Goal: Transaction & Acquisition: Purchase product/service

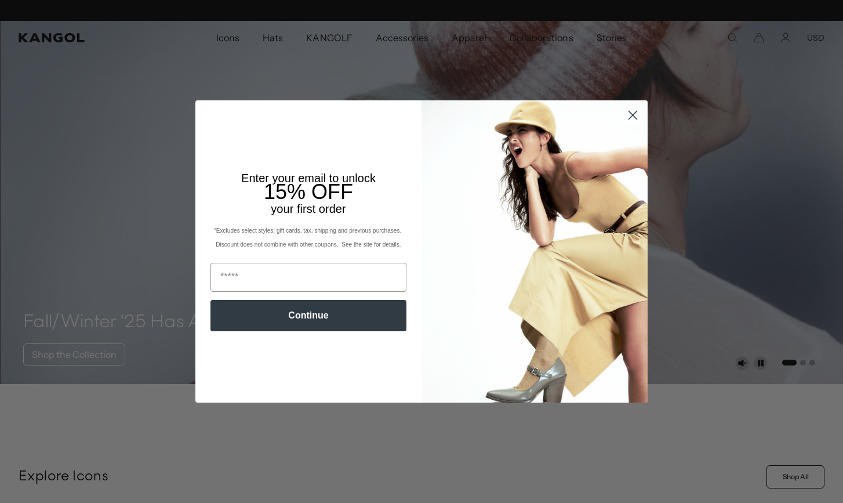
scroll to position [0, 239]
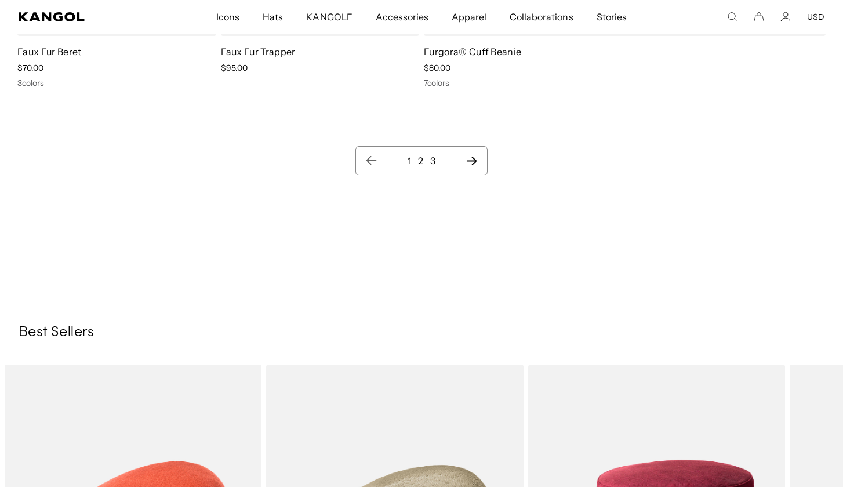
click at [473, 163] on icon "Next page" at bounding box center [472, 161] width 12 height 12
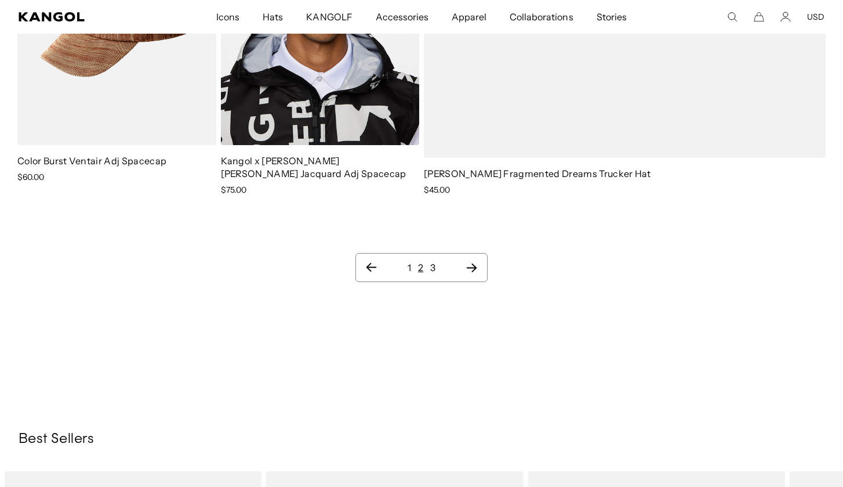
click at [473, 270] on icon "Next page" at bounding box center [472, 267] width 10 height 9
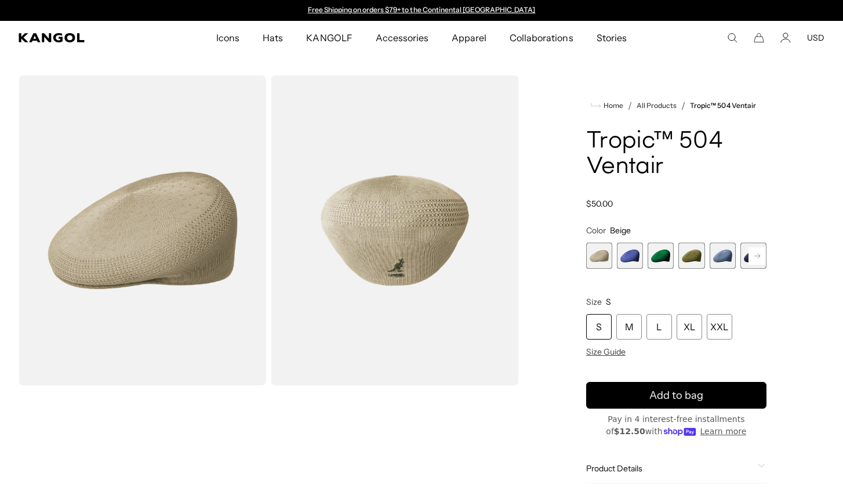
scroll to position [83, 0]
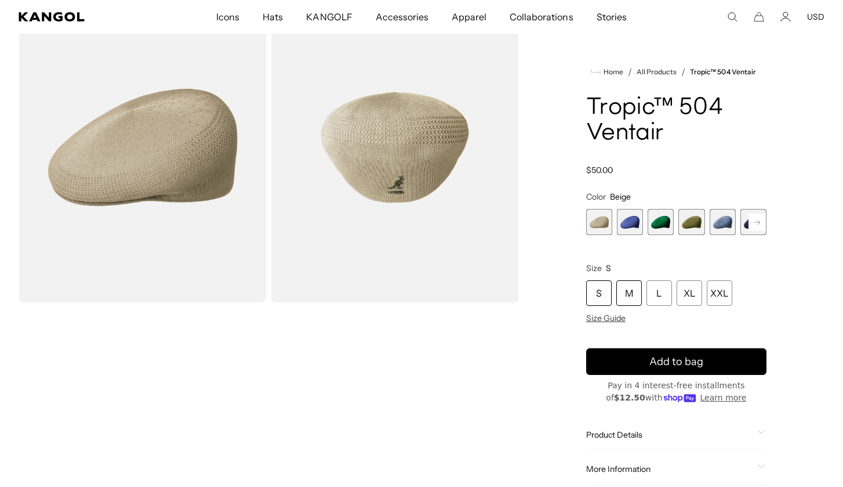
click at [626, 287] on div "M" at bounding box center [629, 293] width 26 height 26
click at [598, 217] on span "1 of 22" at bounding box center [599, 222] width 26 height 26
click at [625, 222] on span "2 of 22" at bounding box center [630, 222] width 26 height 26
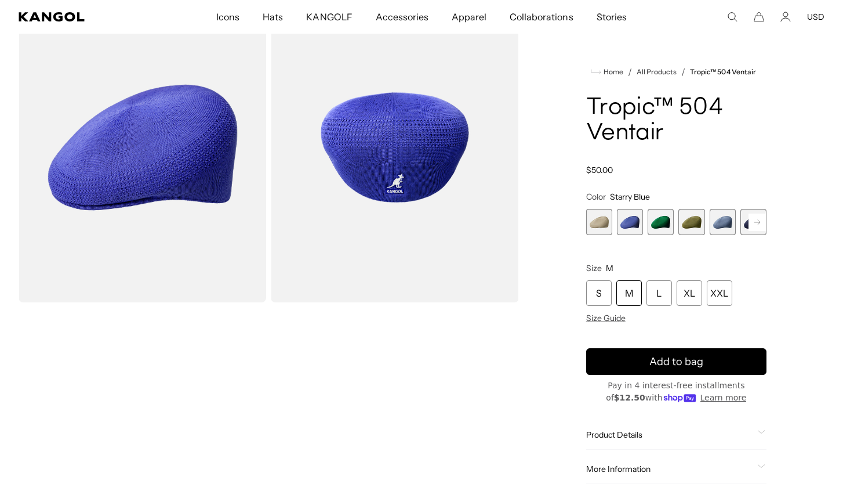
click at [662, 224] on span "3 of 22" at bounding box center [661, 222] width 26 height 26
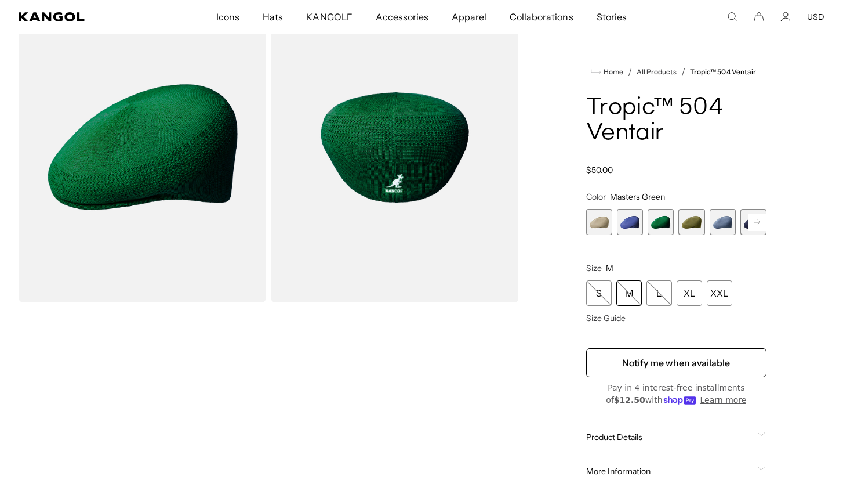
click at [687, 228] on span "4 of 22" at bounding box center [691, 222] width 26 height 26
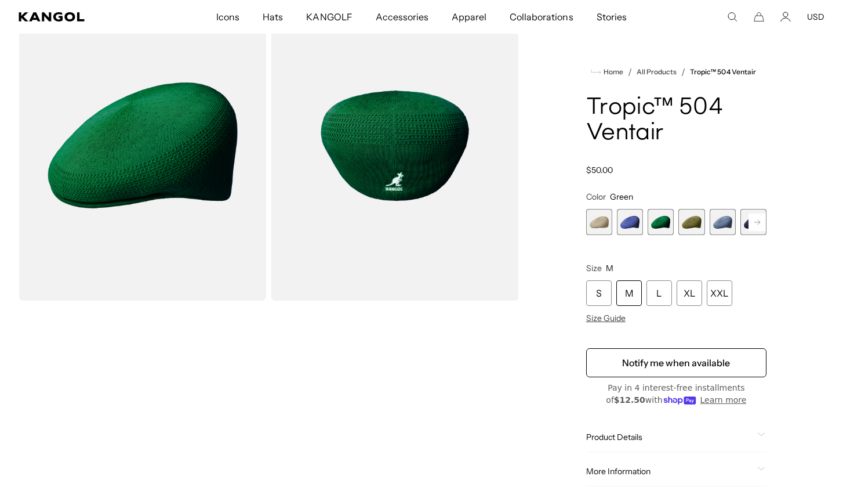
scroll to position [85, 0]
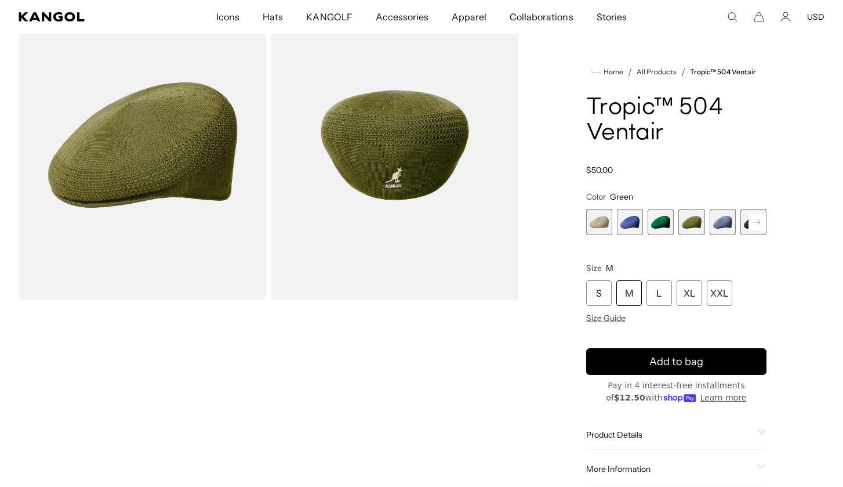
click at [754, 222] on rect at bounding box center [757, 221] width 17 height 17
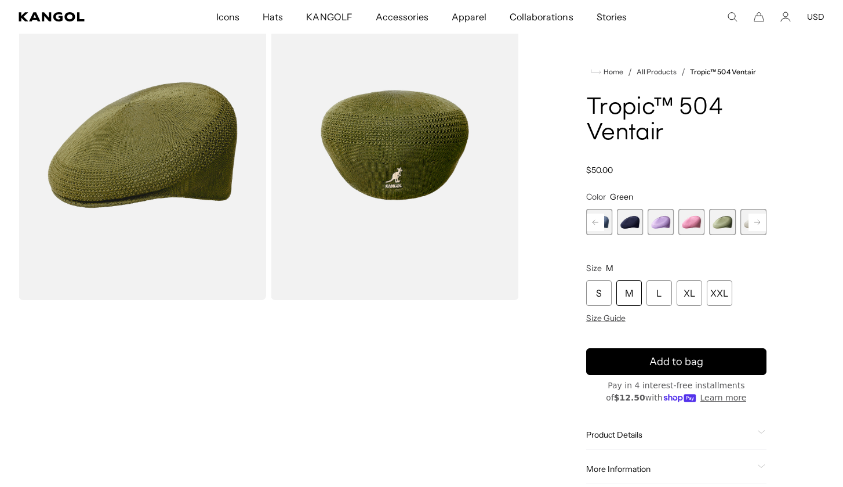
scroll to position [0, 239]
click at [754, 222] on rect at bounding box center [757, 221] width 17 height 17
click at [728, 222] on span "12 of 22" at bounding box center [723, 222] width 26 height 26
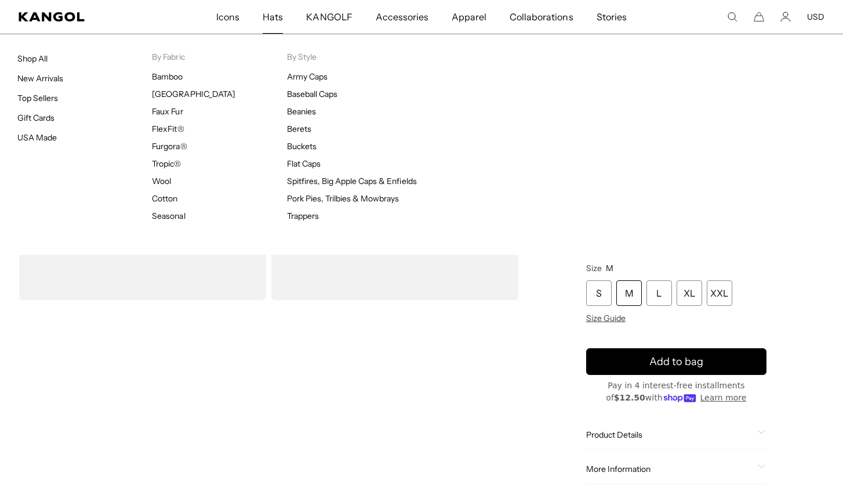
scroll to position [0, 239]
click at [52, 77] on link "New Arrivals" at bounding box center [40, 78] width 46 height 10
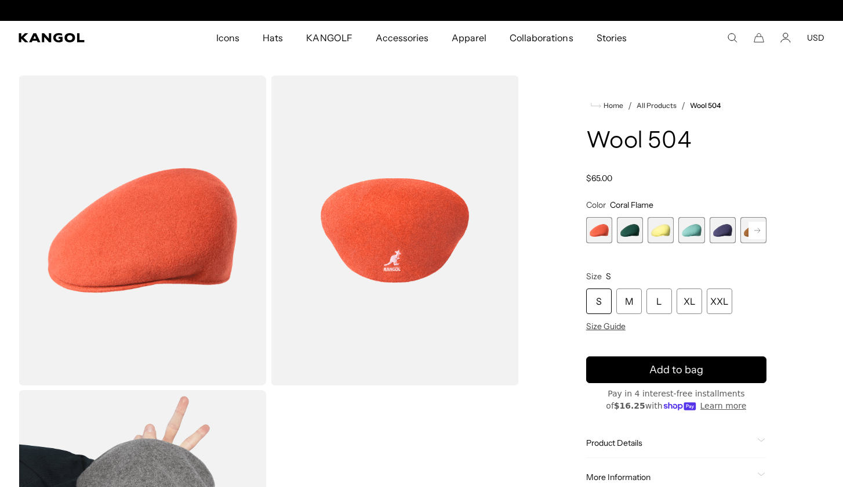
click at [626, 227] on span "2 of 21" at bounding box center [630, 230] width 26 height 26
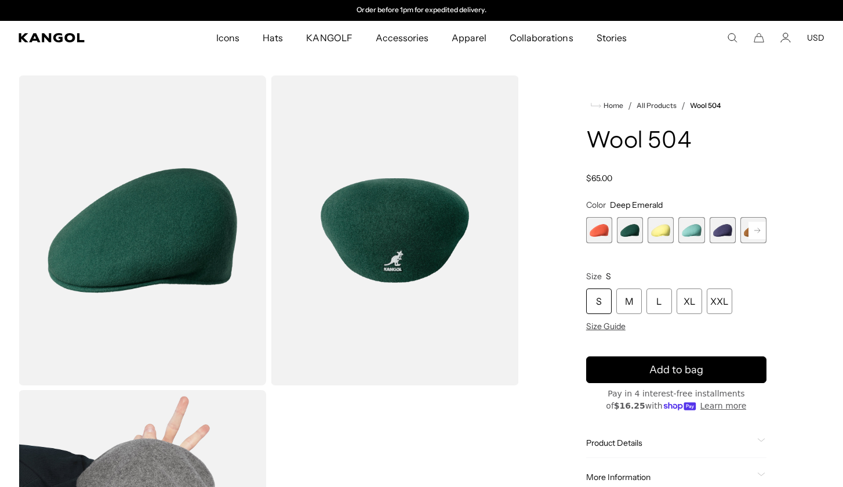
click at [663, 236] on span "3 of 21" at bounding box center [661, 230] width 26 height 26
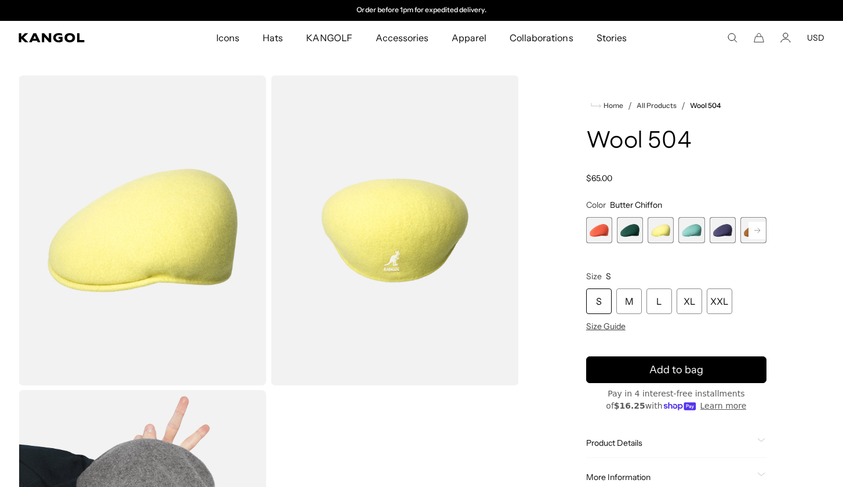
click at [689, 245] on variant-selects "Color Butter Chiffon Previous Next Coral Flame Variant sold out or unavailable …" at bounding box center [676, 265] width 180 height 132
click at [695, 235] on span "4 of 21" at bounding box center [691, 230] width 26 height 26
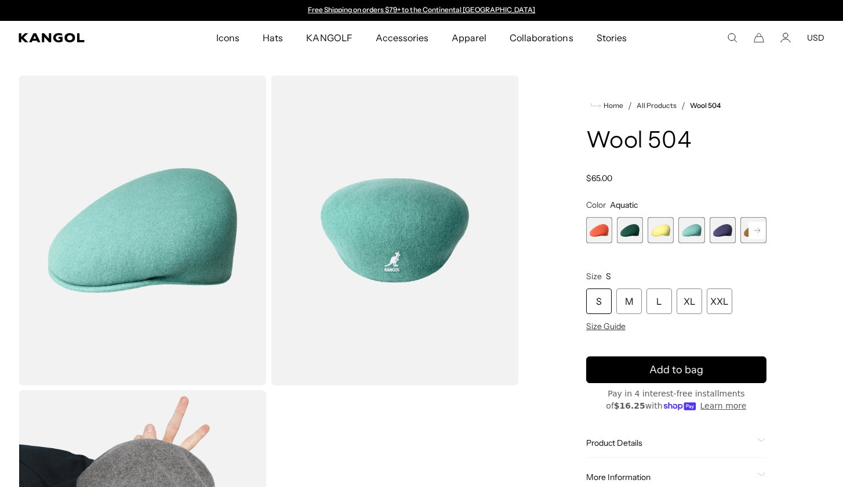
click at [757, 234] on rect at bounding box center [757, 230] width 17 height 17
click at [728, 223] on span "6 of 21" at bounding box center [723, 230] width 26 height 26
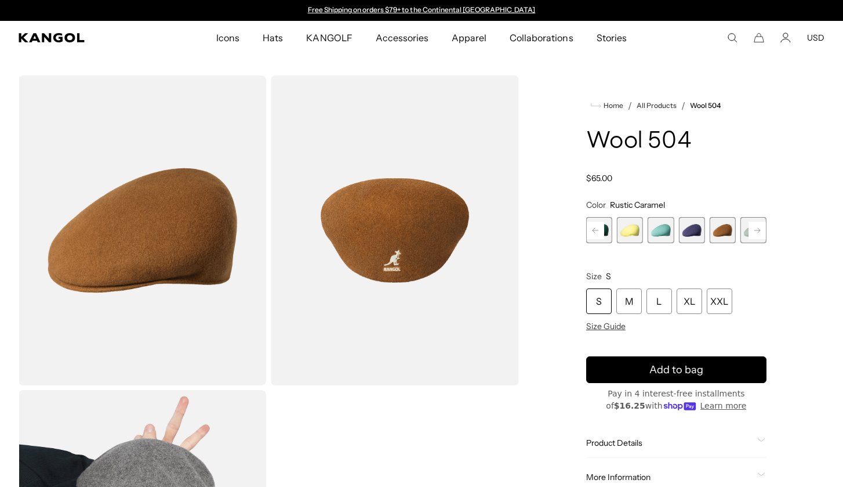
click at [758, 232] on icon at bounding box center [757, 229] width 6 height 5
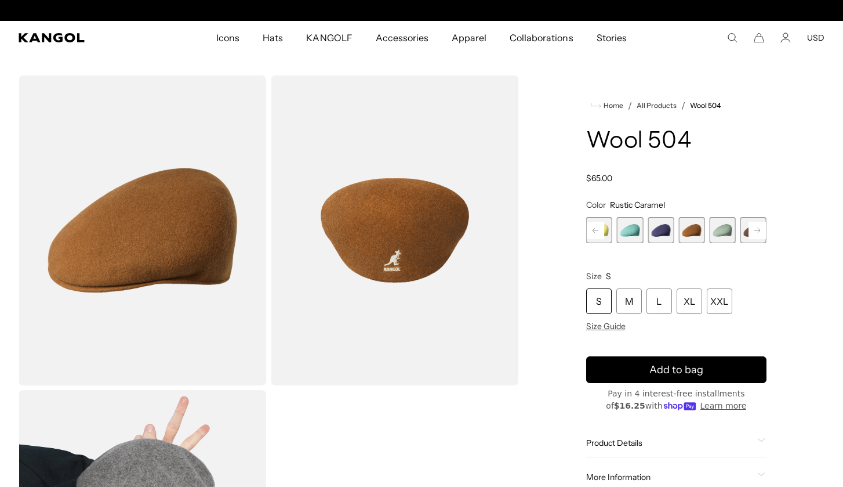
click at [758, 232] on icon at bounding box center [757, 229] width 6 height 5
click at [732, 229] on span "9 of 21" at bounding box center [723, 230] width 26 height 26
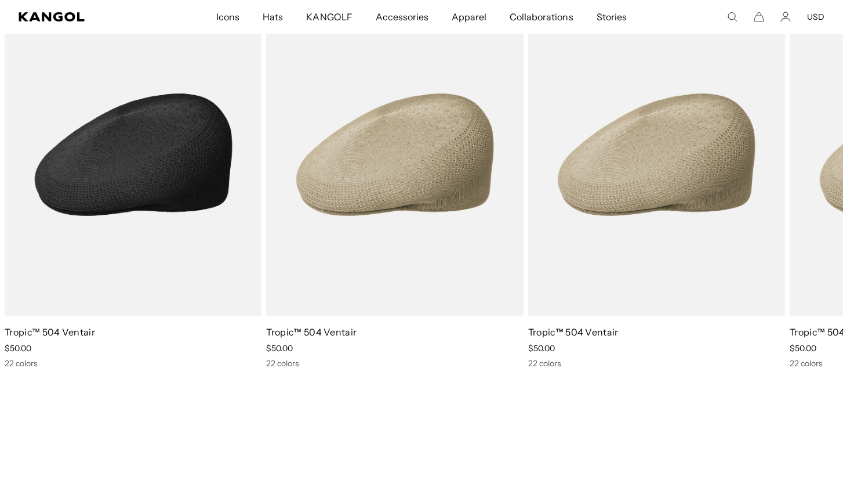
scroll to position [1333, 0]
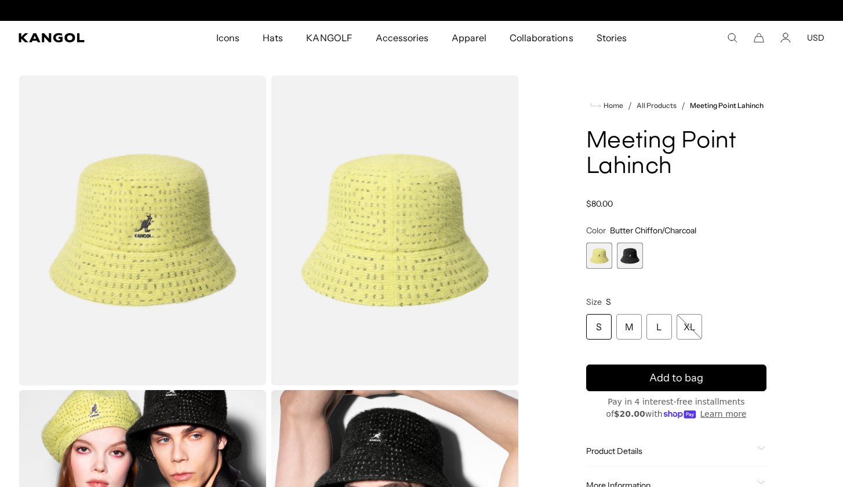
scroll to position [0, 239]
click at [633, 254] on span "2 of 2" at bounding box center [630, 255] width 26 height 26
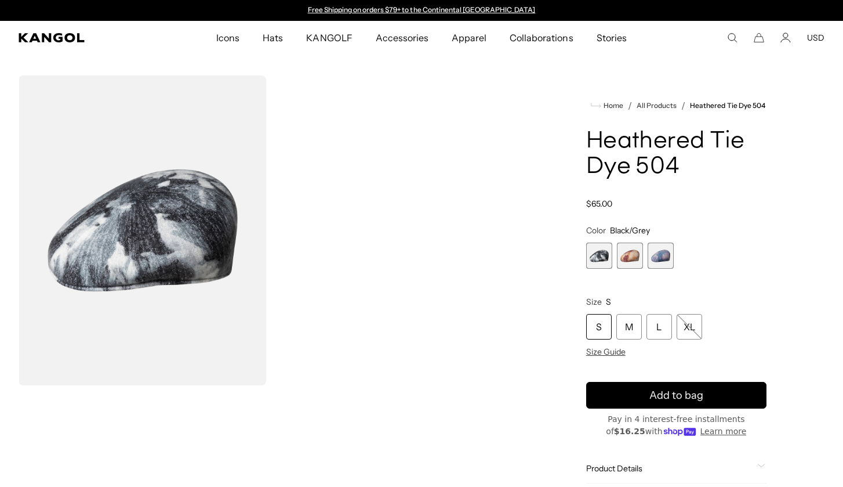
click at [627, 256] on span "2 of 3" at bounding box center [630, 255] width 26 height 26
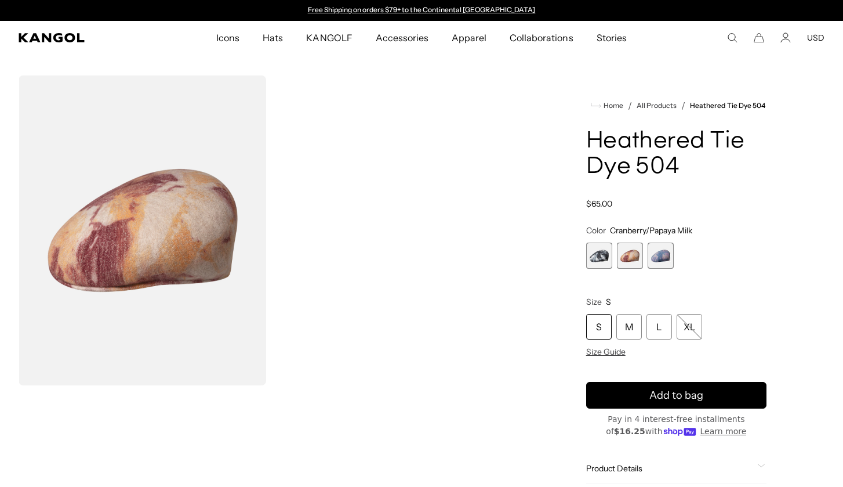
click at [660, 259] on span "3 of 3" at bounding box center [661, 255] width 26 height 26
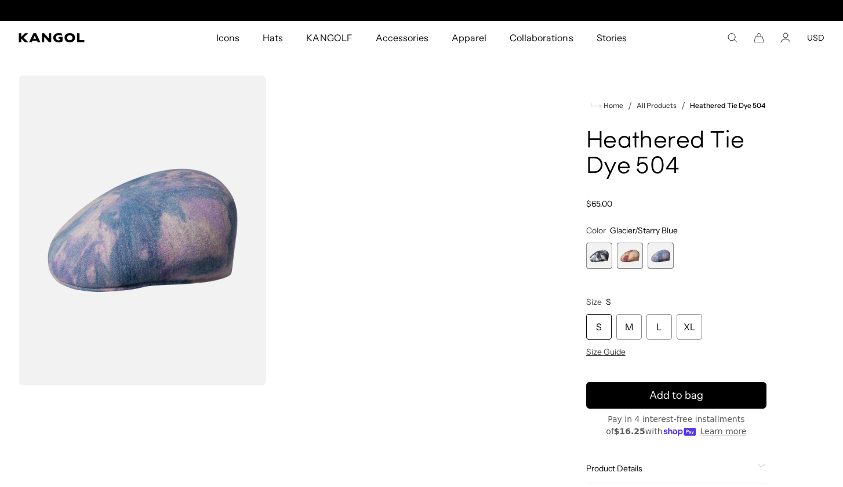
scroll to position [0, 239]
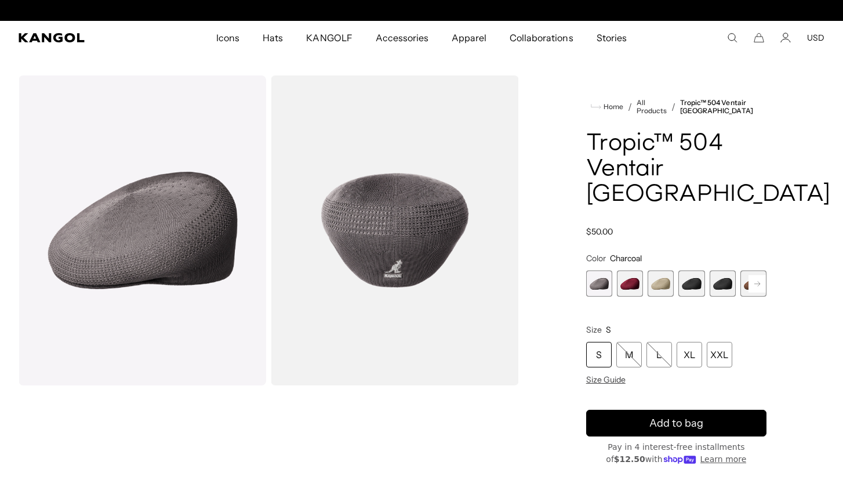
scroll to position [0, 239]
click at [651, 270] on span "3 of 16" at bounding box center [661, 283] width 26 height 26
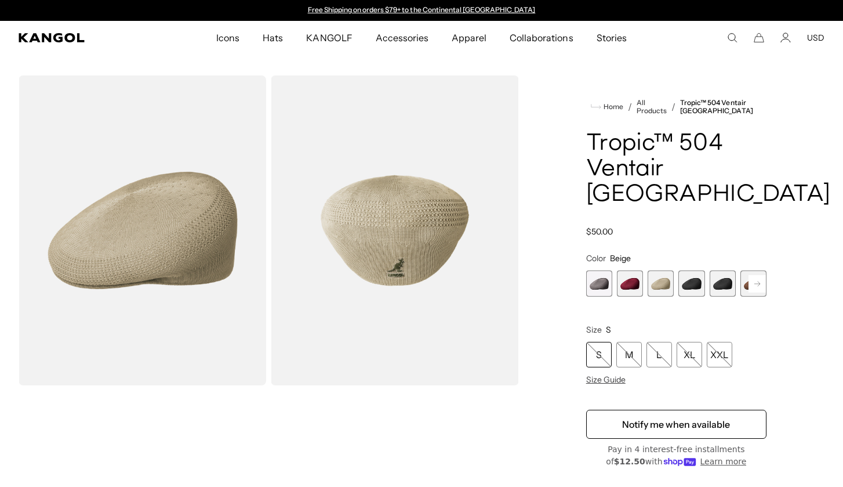
click at [688, 270] on span "4 of 16" at bounding box center [691, 283] width 26 height 26
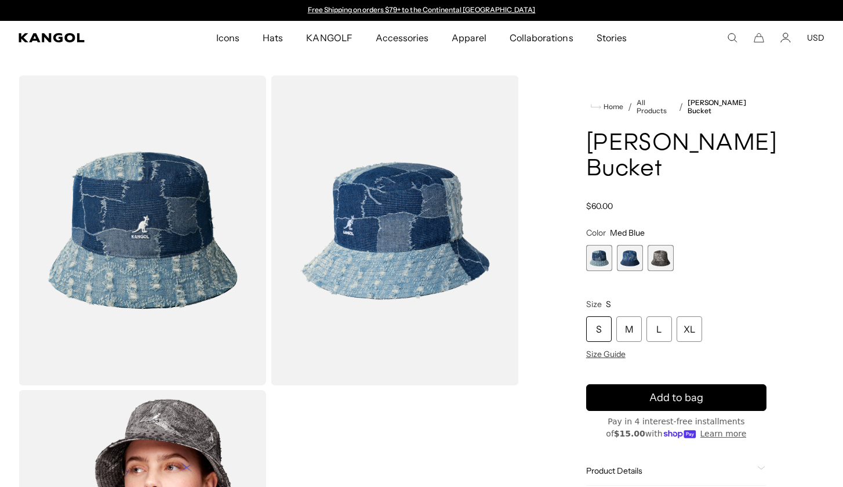
scroll to position [0, 239]
click at [605, 256] on span "1 of 3" at bounding box center [599, 258] width 26 height 26
click at [627, 253] on span "2 of 3" at bounding box center [630, 258] width 26 height 26
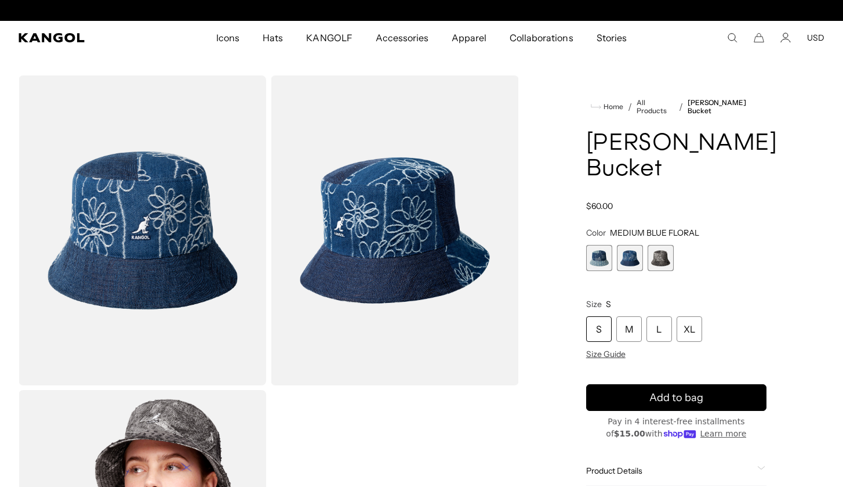
scroll to position [0, 239]
click at [658, 254] on span "3 of 3" at bounding box center [661, 258] width 26 height 26
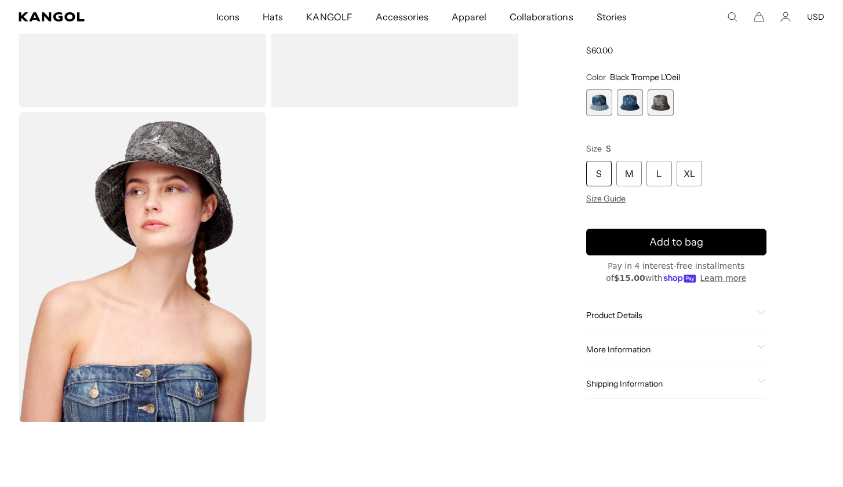
scroll to position [0, 239]
click at [596, 98] on span "1 of 3" at bounding box center [599, 102] width 26 height 26
click at [599, 104] on span "1 of 3" at bounding box center [599, 102] width 26 height 26
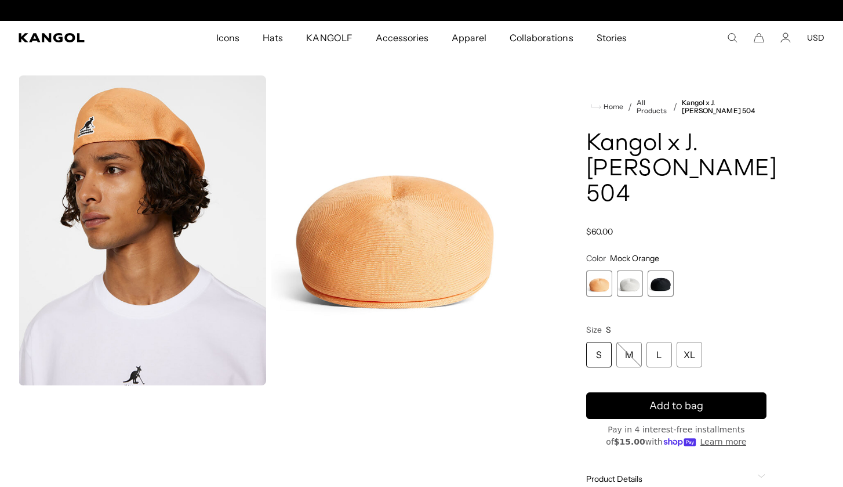
scroll to position [0, 239]
click at [631, 282] on span "2 of 3" at bounding box center [630, 283] width 26 height 26
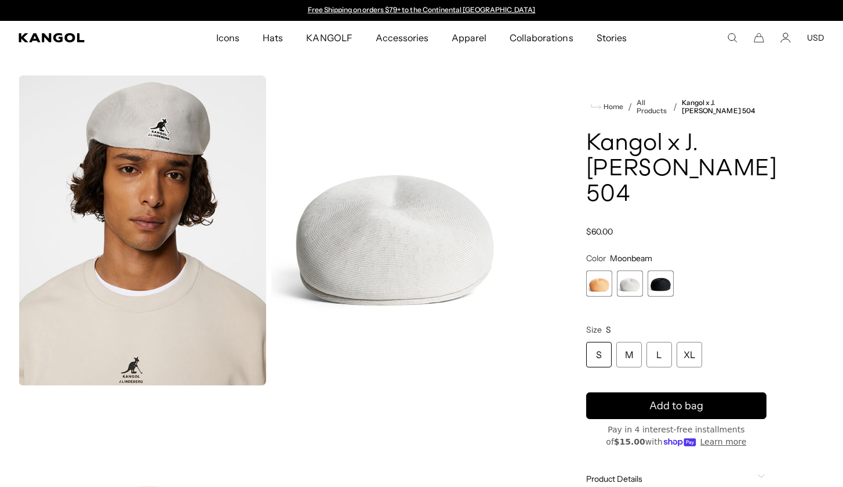
click at [665, 275] on span "3 of 3" at bounding box center [661, 283] width 26 height 26
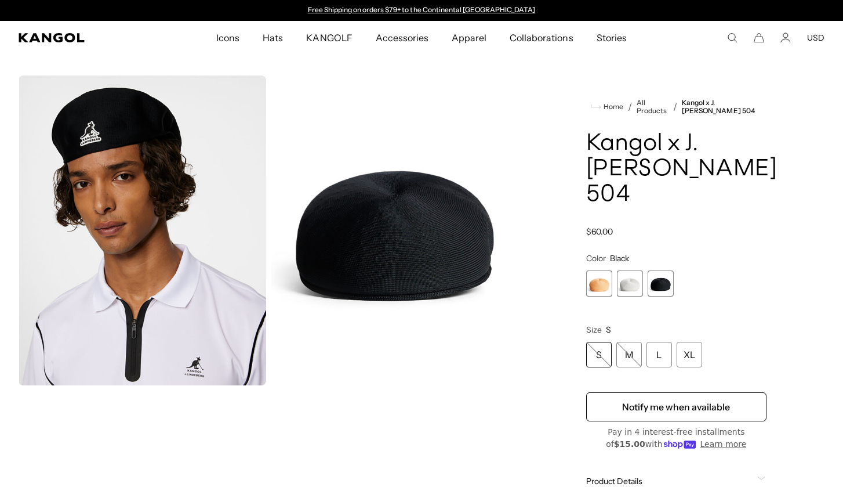
scroll to position [162, 0]
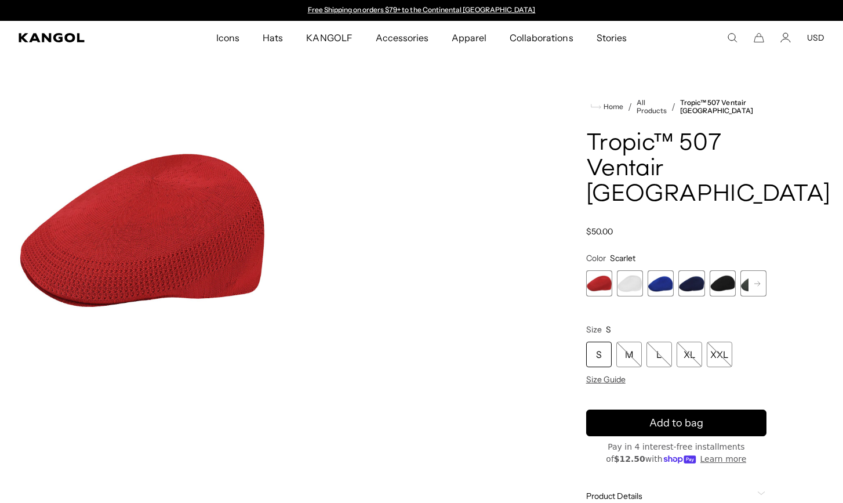
click at [635, 270] on span "2 of 7" at bounding box center [630, 283] width 26 height 26
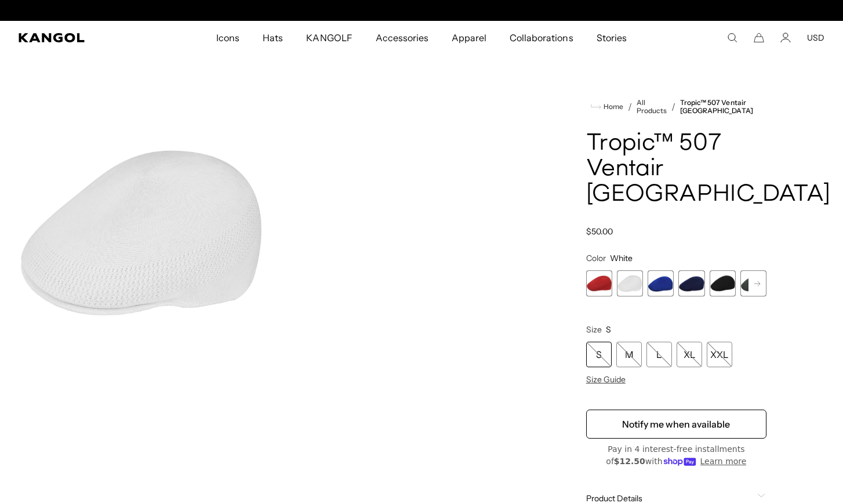
scroll to position [0, 239]
click at [662, 270] on span "3 of 7" at bounding box center [661, 283] width 26 height 26
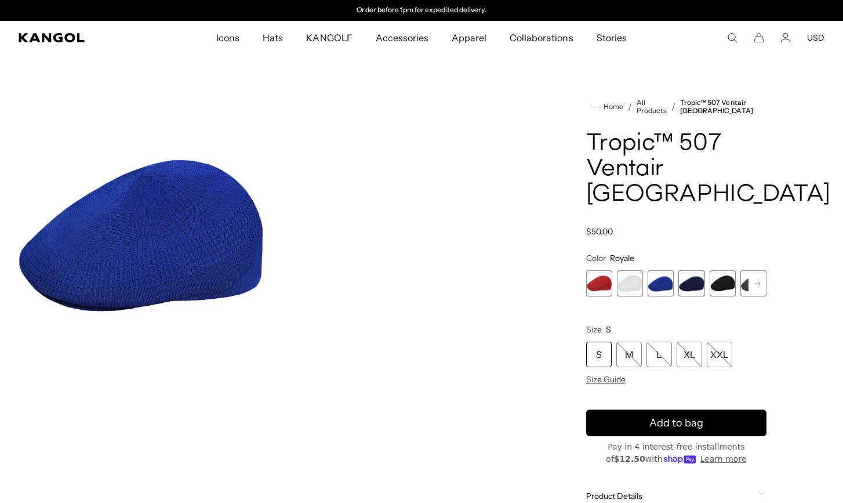
click at [710, 270] on span "5 of 7" at bounding box center [723, 283] width 26 height 26
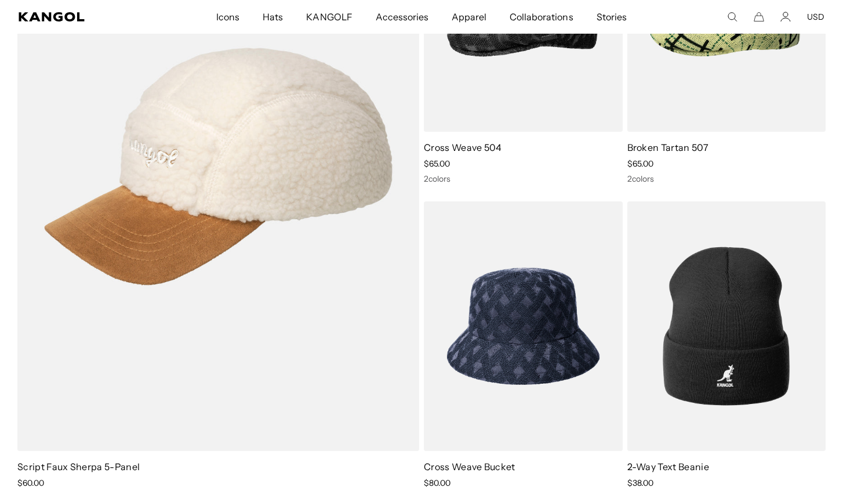
scroll to position [0, 239]
